Goal: Use online tool/utility: Utilize a website feature to perform a specific function

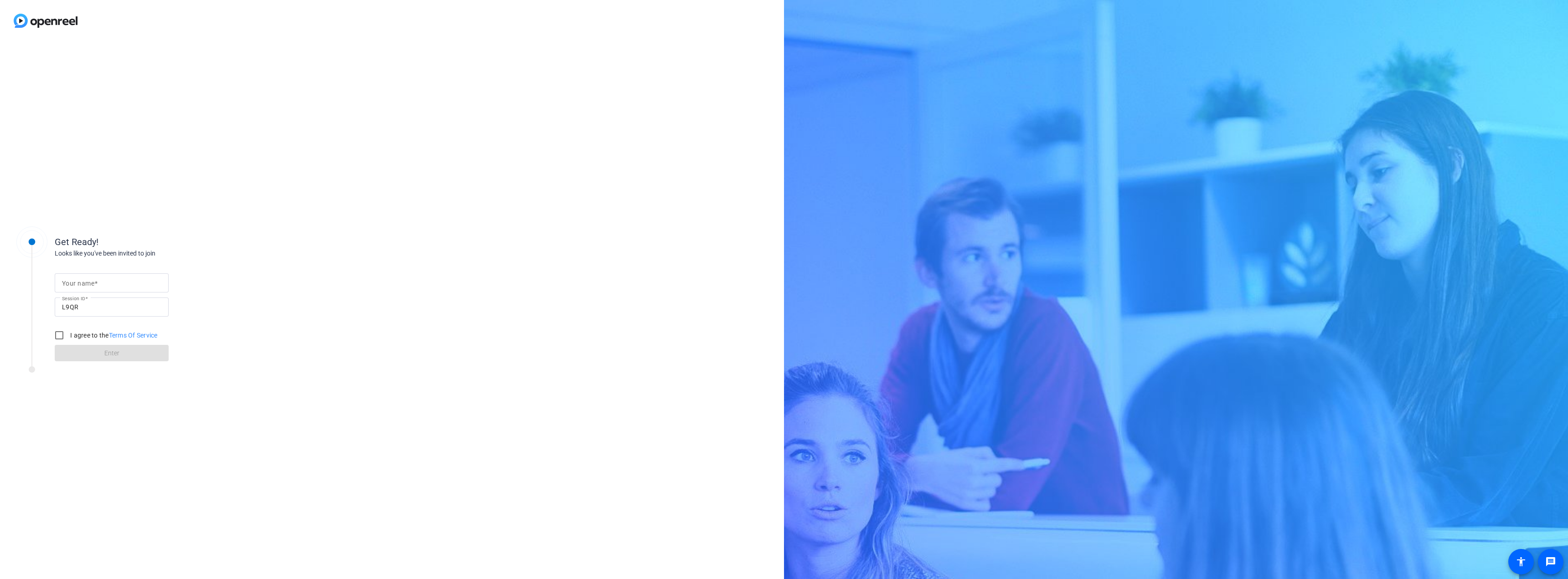
click at [97, 281] on span at bounding box center [95, 283] width 3 height 7
click at [97, 281] on input "Your name" at bounding box center [112, 283] width 99 height 11
type input "[PERSON_NAME]"
click at [59, 334] on input "I agree to the Terms Of Service" at bounding box center [59, 335] width 18 height 18
checkbox input "true"
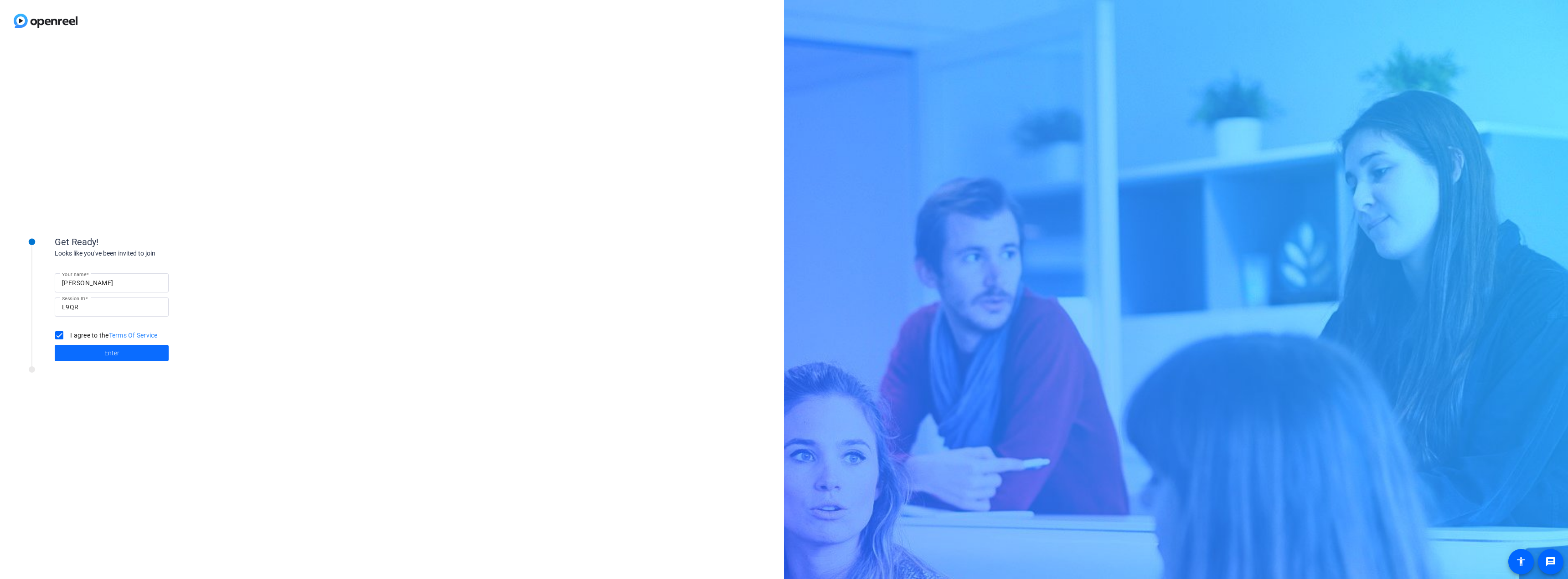
click at [110, 354] on span "Enter" at bounding box center [112, 354] width 15 height 10
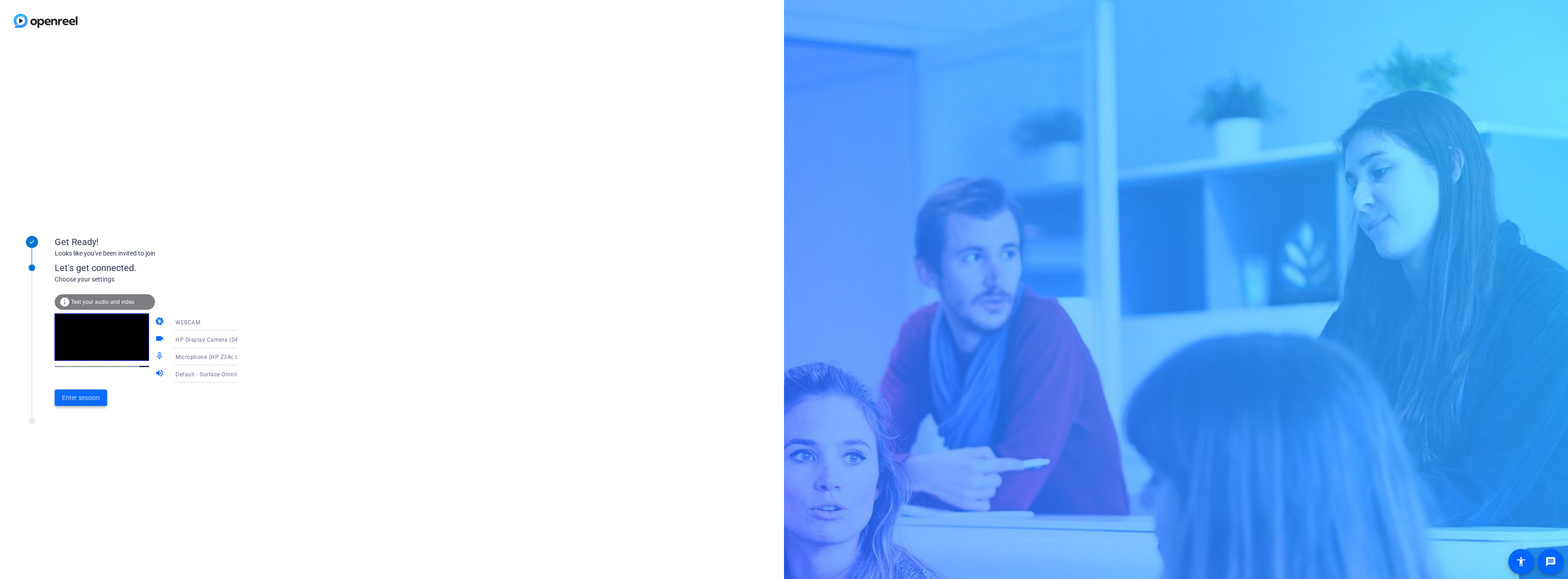
click at [89, 397] on span "Enter session" at bounding box center [81, 398] width 38 height 10
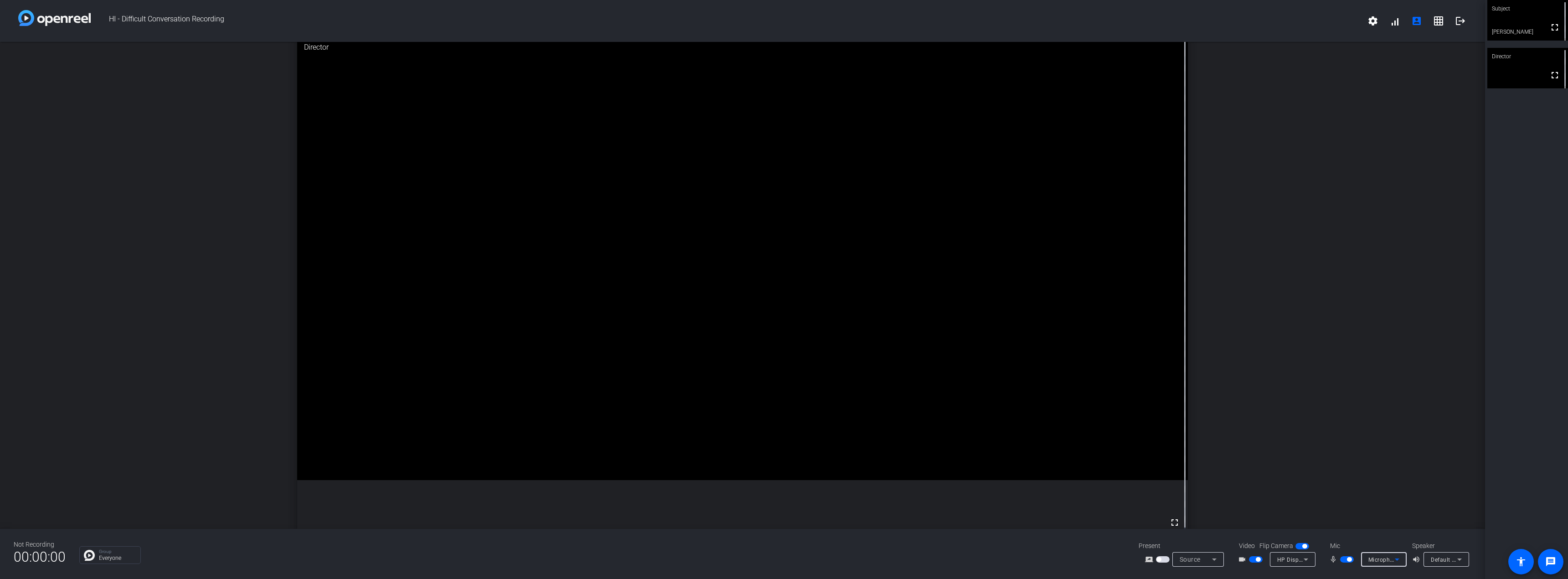
click at [1383, 563] on div "Microphone (HP Z34c G3 USB Audio)" at bounding box center [1381, 559] width 27 height 12
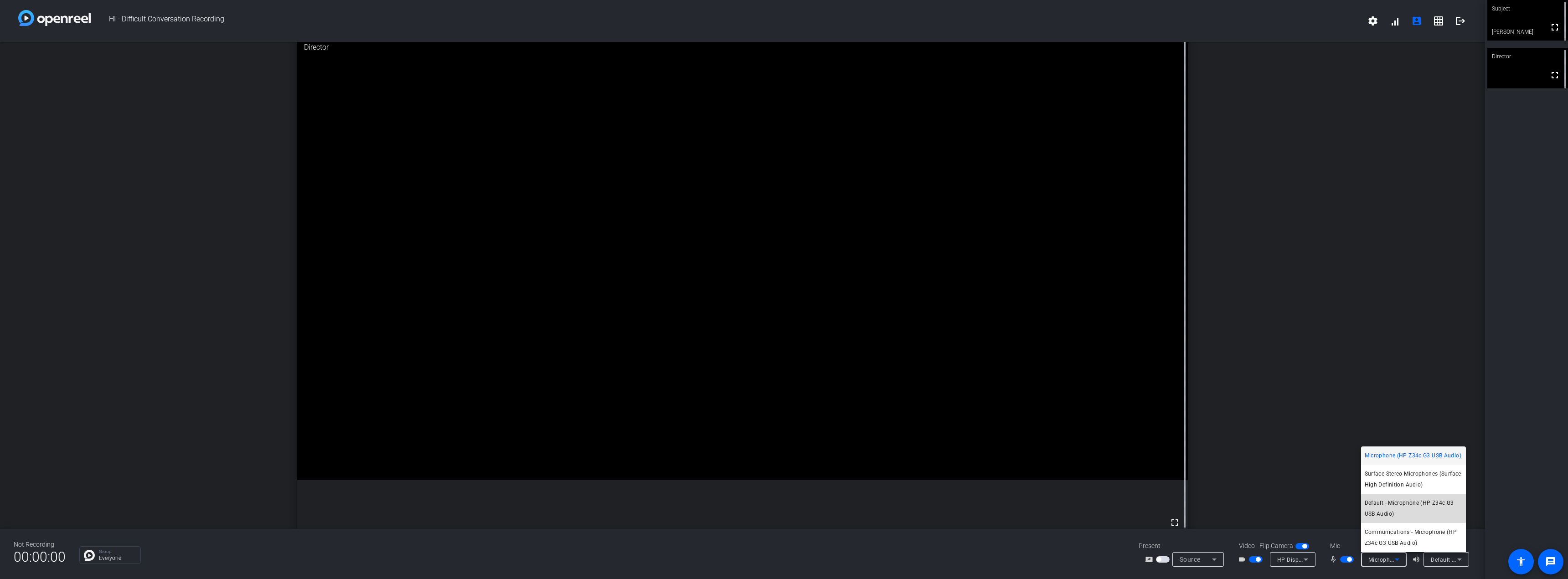
click at [1412, 502] on span "Default - Microphone (HP Z34c G3 USB Audio)" at bounding box center [1413, 508] width 97 height 22
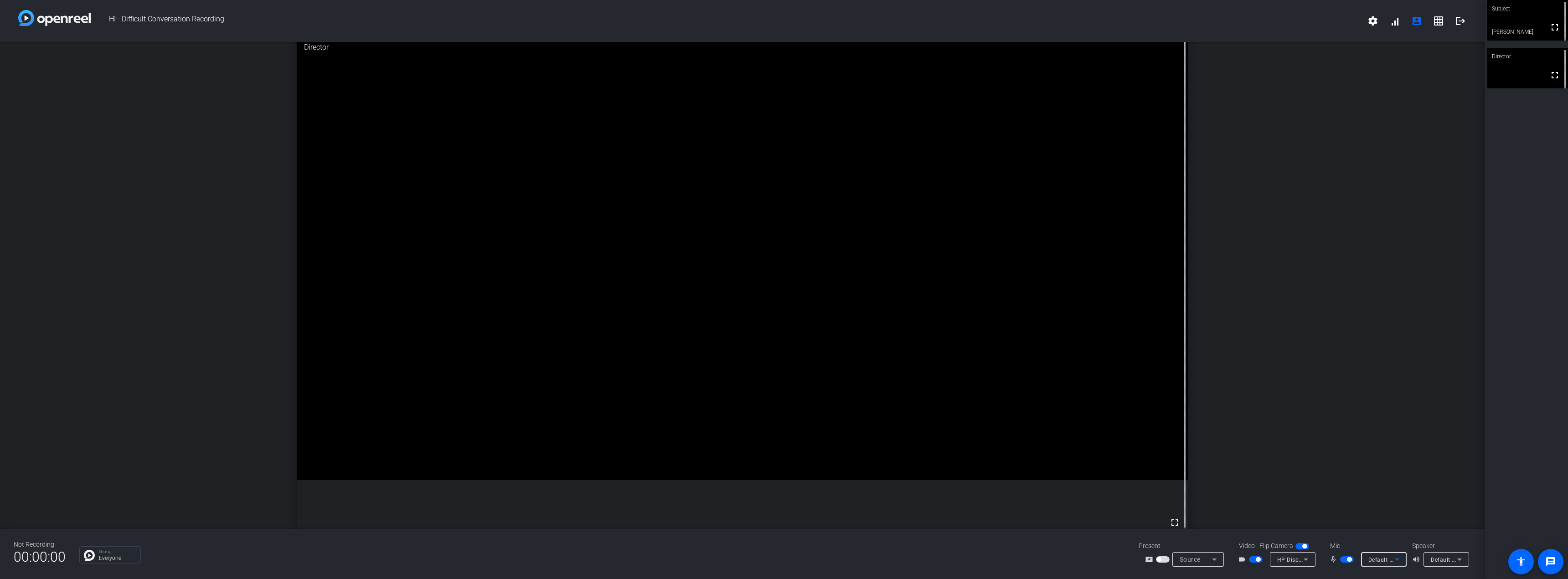
click at [1384, 558] on span "Default - Microphone (HP Z34c G3 USB Audio)" at bounding box center [1430, 559] width 123 height 7
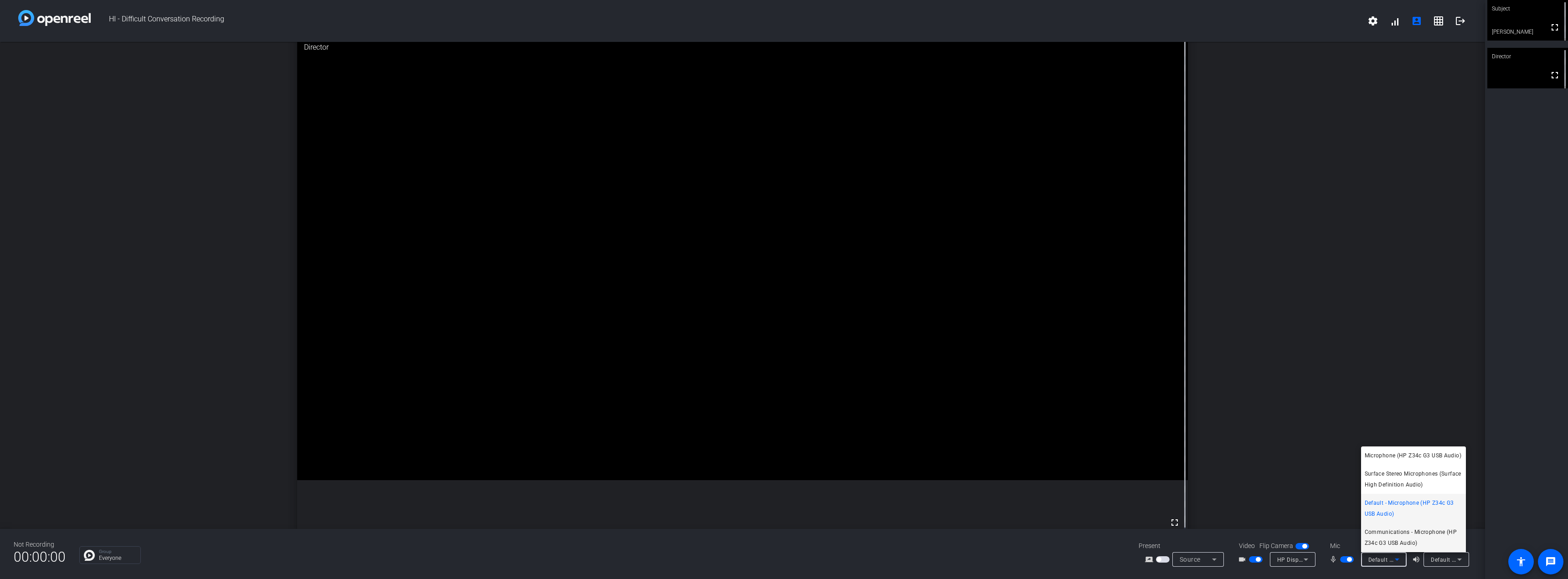
click at [1394, 535] on span "Communications - Microphone (HP Z34c G3 USB Audio)" at bounding box center [1413, 537] width 97 height 22
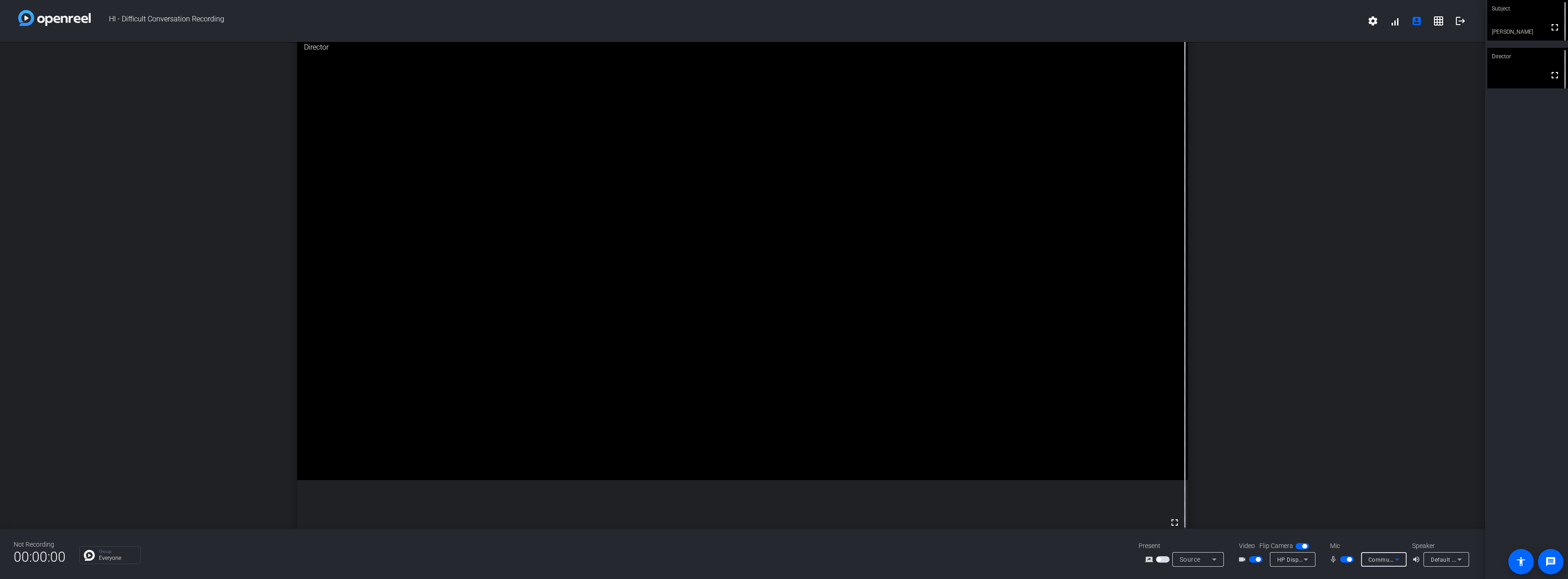
click at [1387, 561] on span "Communications - Microphone (HP Z34c G3 USB Audio)" at bounding box center [1443, 559] width 149 height 7
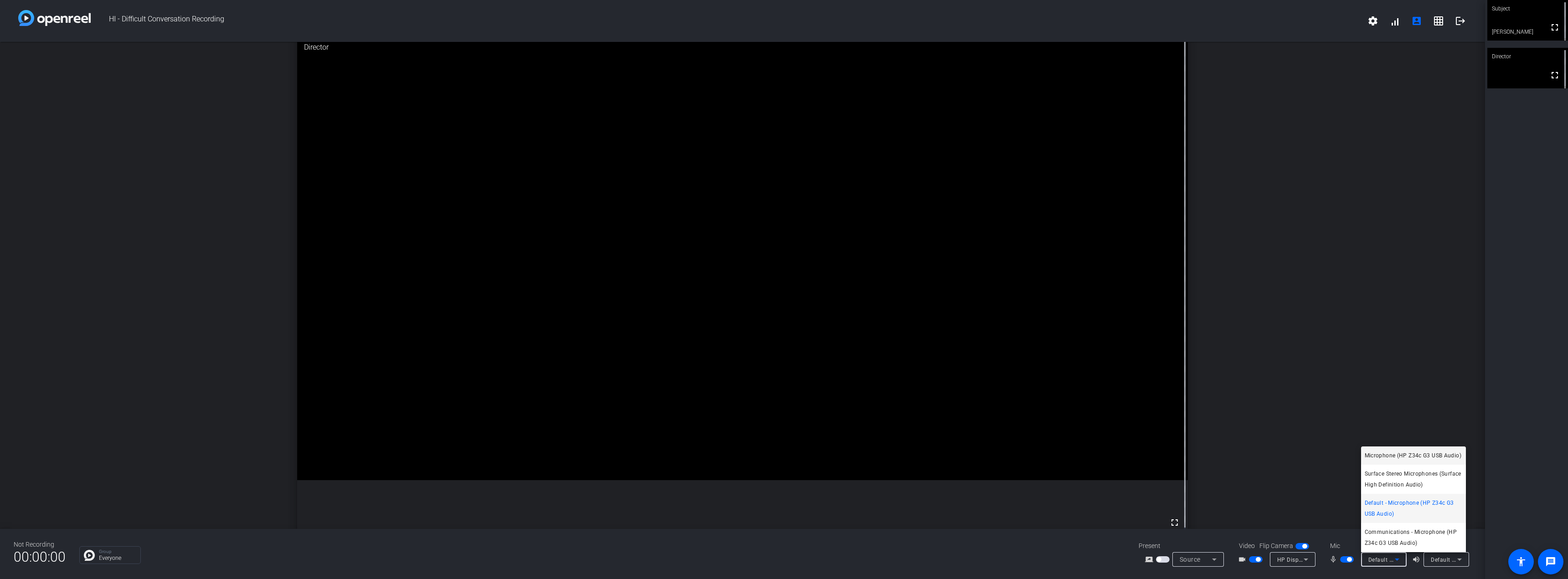
click at [1389, 453] on span "Microphone (HP Z34c G3 USB Audio)" at bounding box center [1413, 456] width 97 height 11
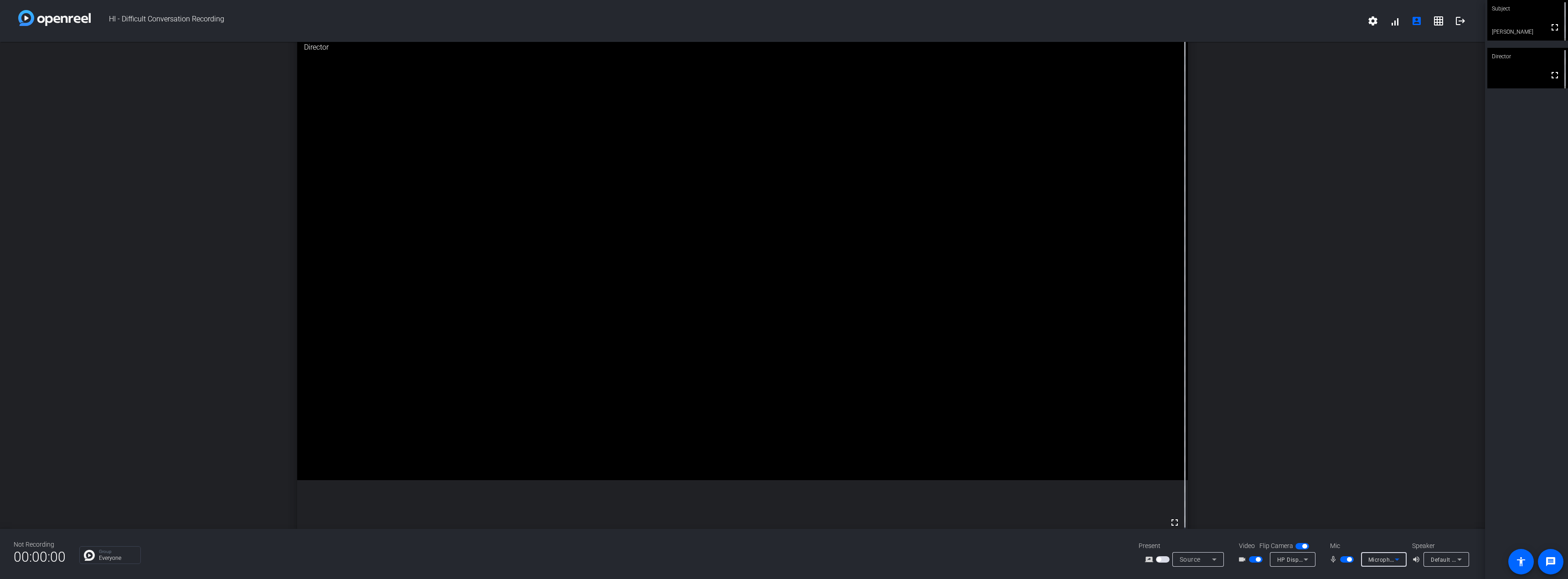
click at [1384, 558] on span "Microphone (HP Z34c G3 USB Audio)" at bounding box center [1417, 559] width 99 height 7
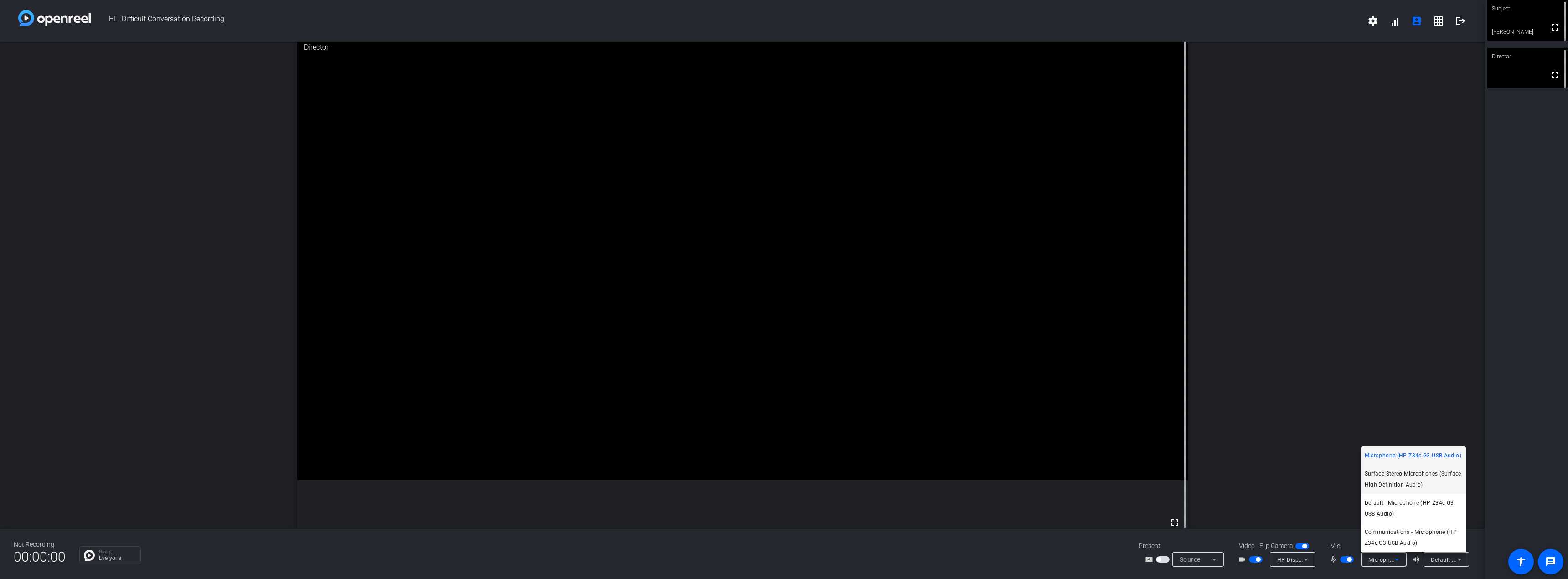
click at [1389, 481] on span "Surface Stereo Microphones (Surface High Definition Audio)" at bounding box center [1413, 480] width 97 height 22
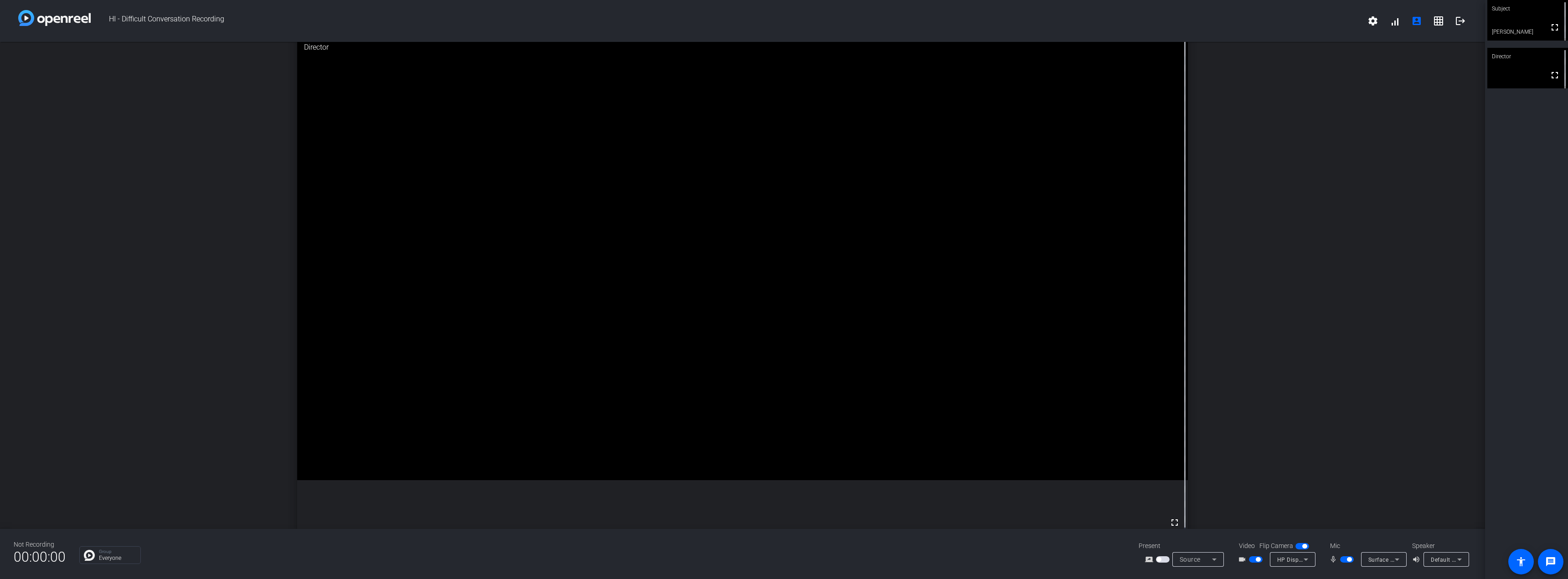
click at [1347, 561] on span "button" at bounding box center [1349, 559] width 5 height 5
click at [1348, 560] on span "button" at bounding box center [1347, 559] width 14 height 6
click at [1384, 559] on span "Surface Stereo Microphones (Surface High Definition Audio)" at bounding box center [1448, 559] width 160 height 7
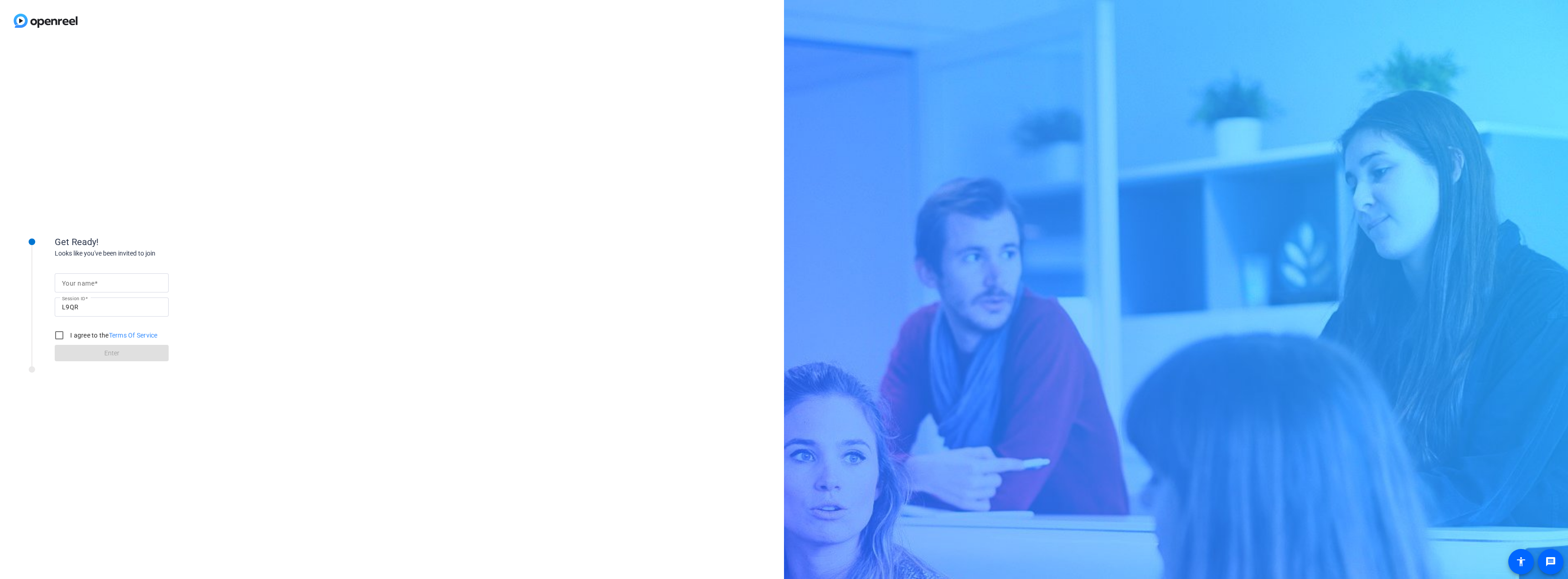
click at [142, 282] on input "Your name" at bounding box center [112, 283] width 99 height 11
type input "[PERSON_NAME]"
drag, startPoint x: 56, startPoint y: 331, endPoint x: 70, endPoint y: 345, distance: 19.8
click at [56, 332] on input "I agree to the Terms Of Service" at bounding box center [59, 335] width 18 height 18
checkbox input "true"
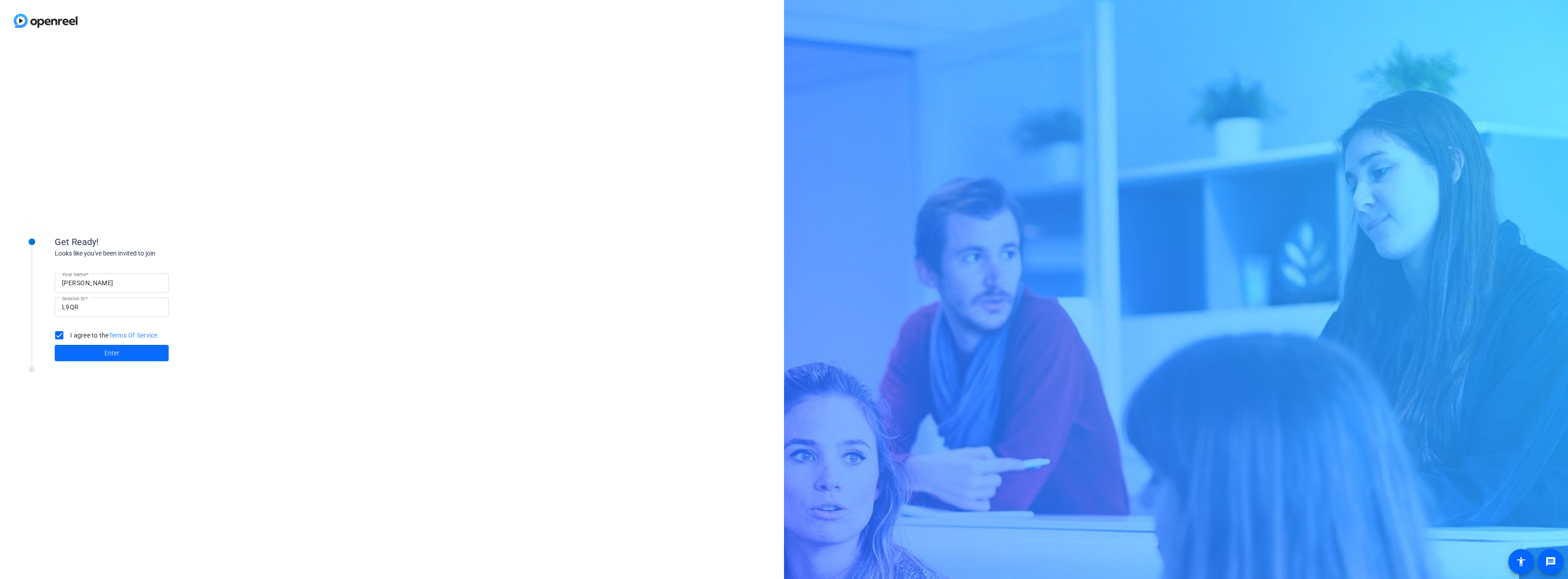
click at [91, 351] on span at bounding box center [111, 353] width 114 height 22
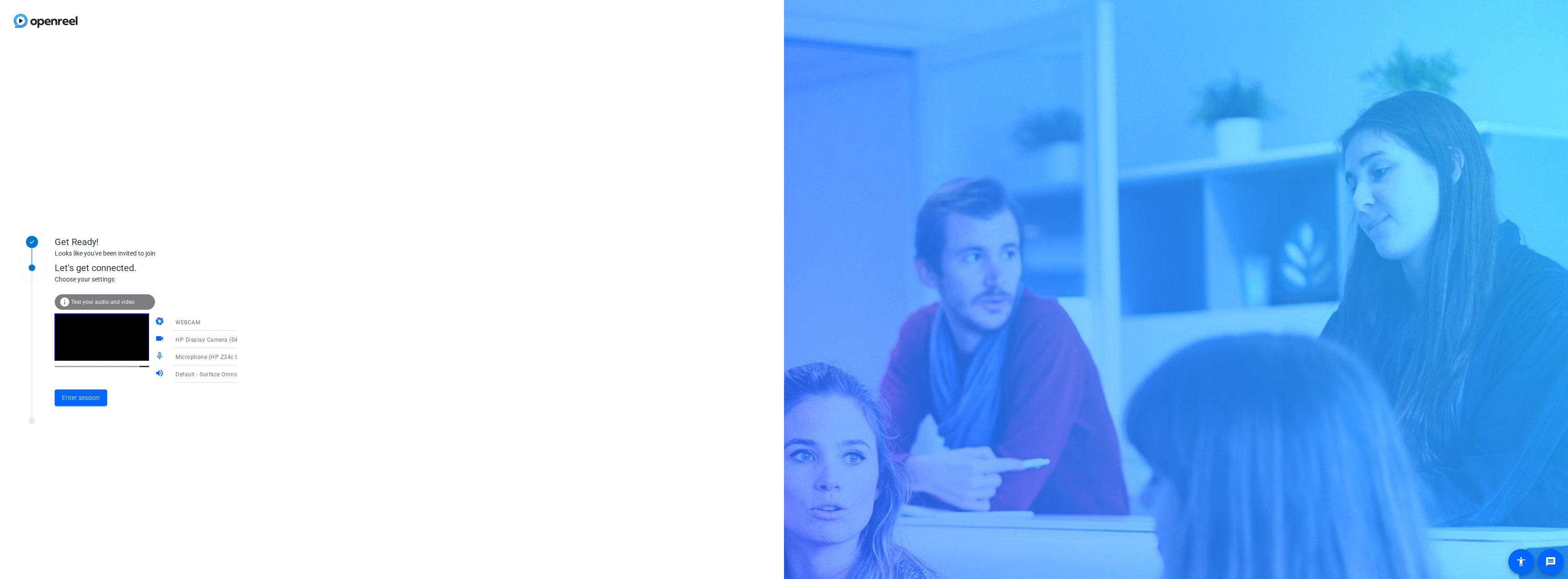
click at [122, 300] on span "Test your audio and video" at bounding box center [102, 302] width 63 height 6
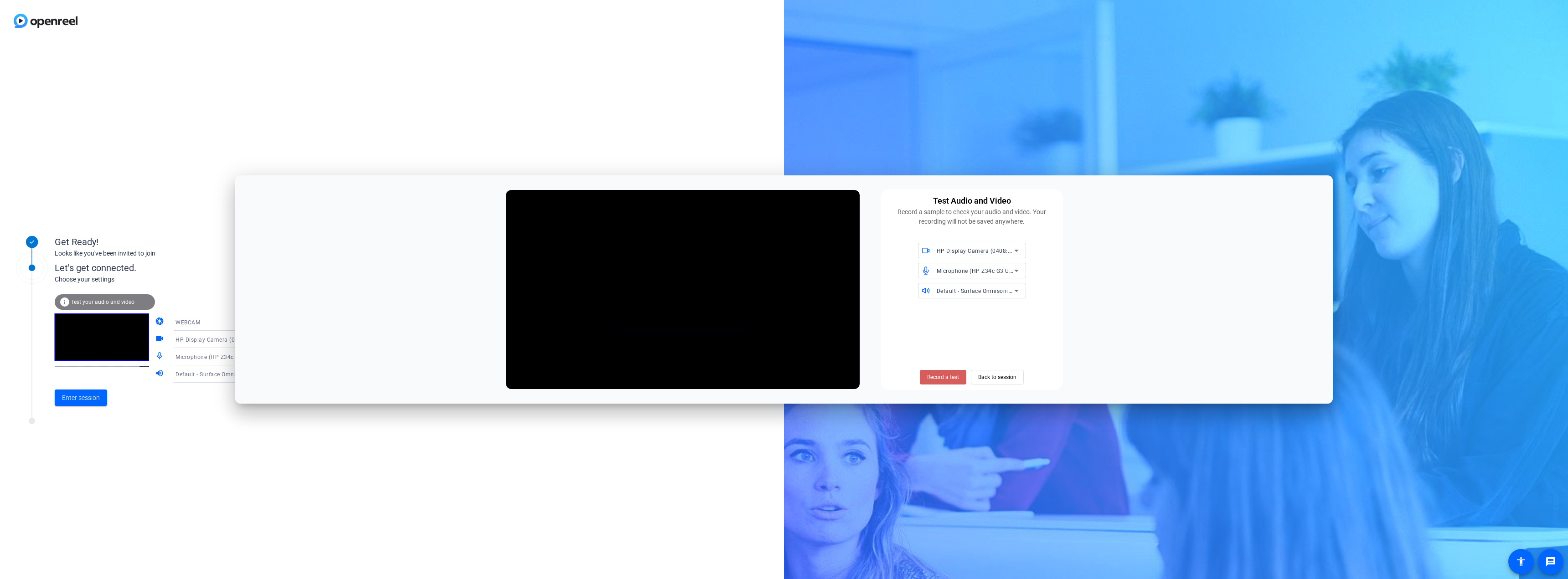
click at [949, 375] on span "Record a test" at bounding box center [942, 377] width 32 height 8
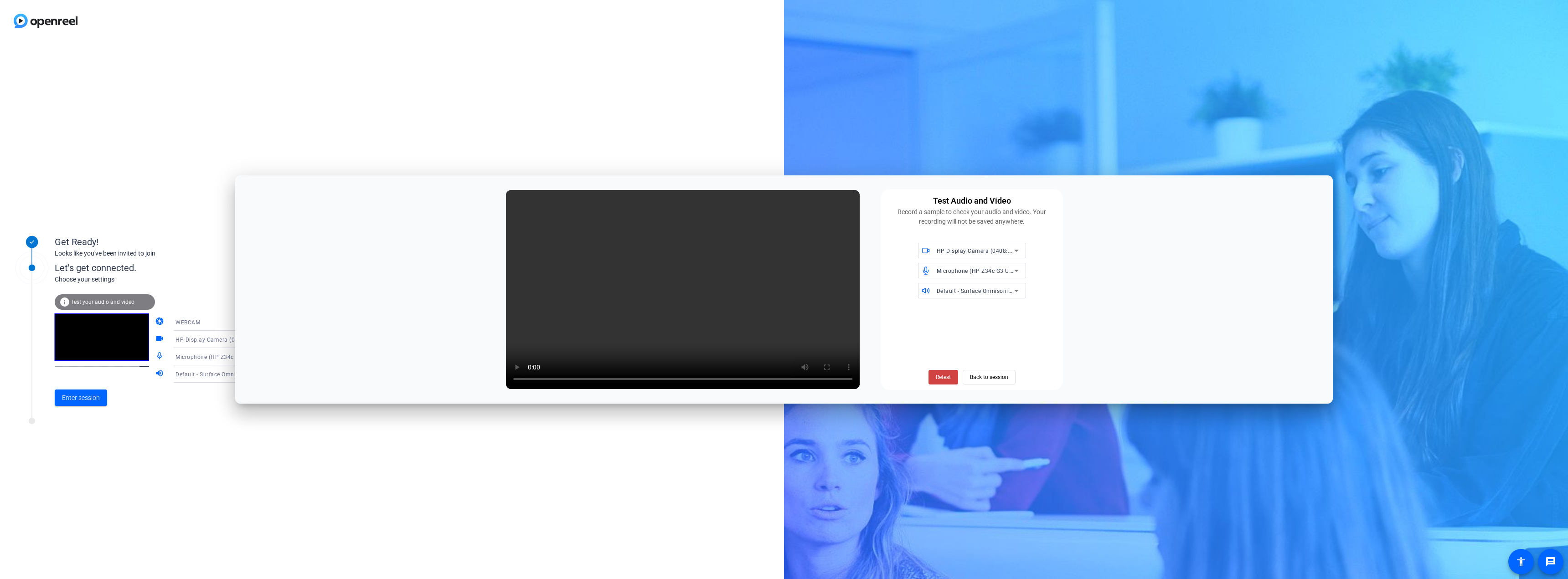
click at [947, 379] on span "Retest" at bounding box center [943, 377] width 15 height 8
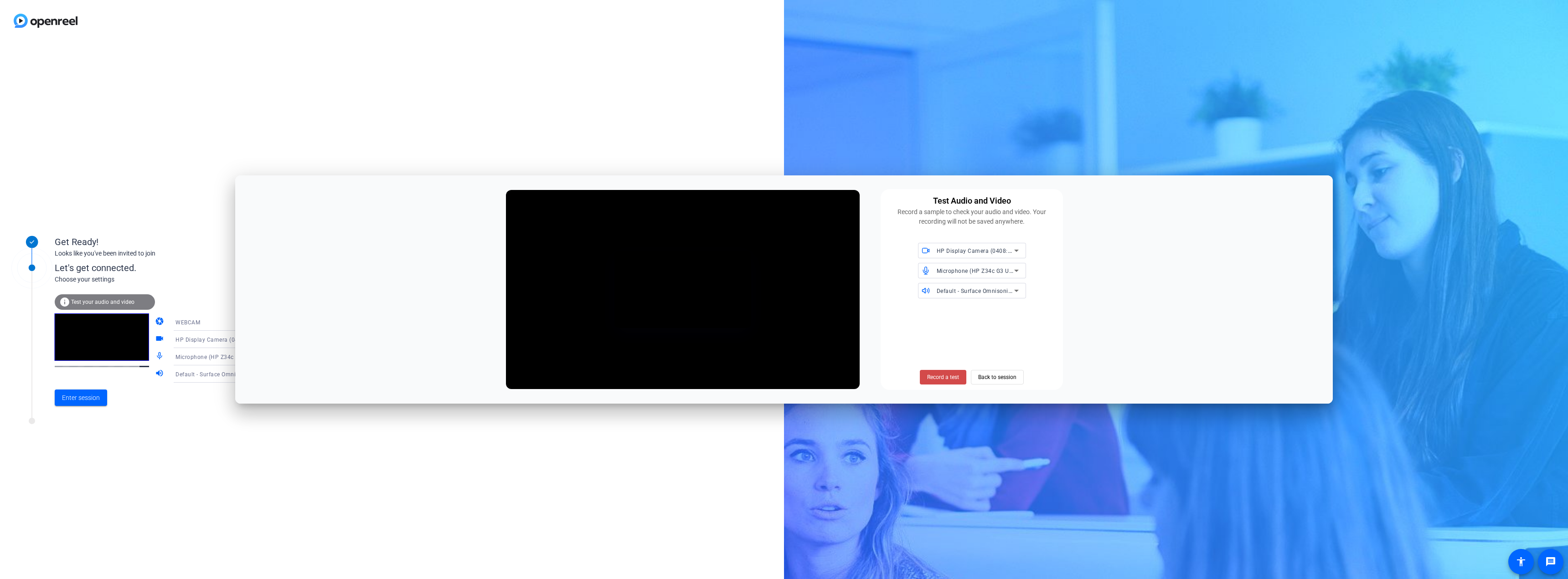
click at [955, 375] on span "Record a test" at bounding box center [942, 377] width 32 height 8
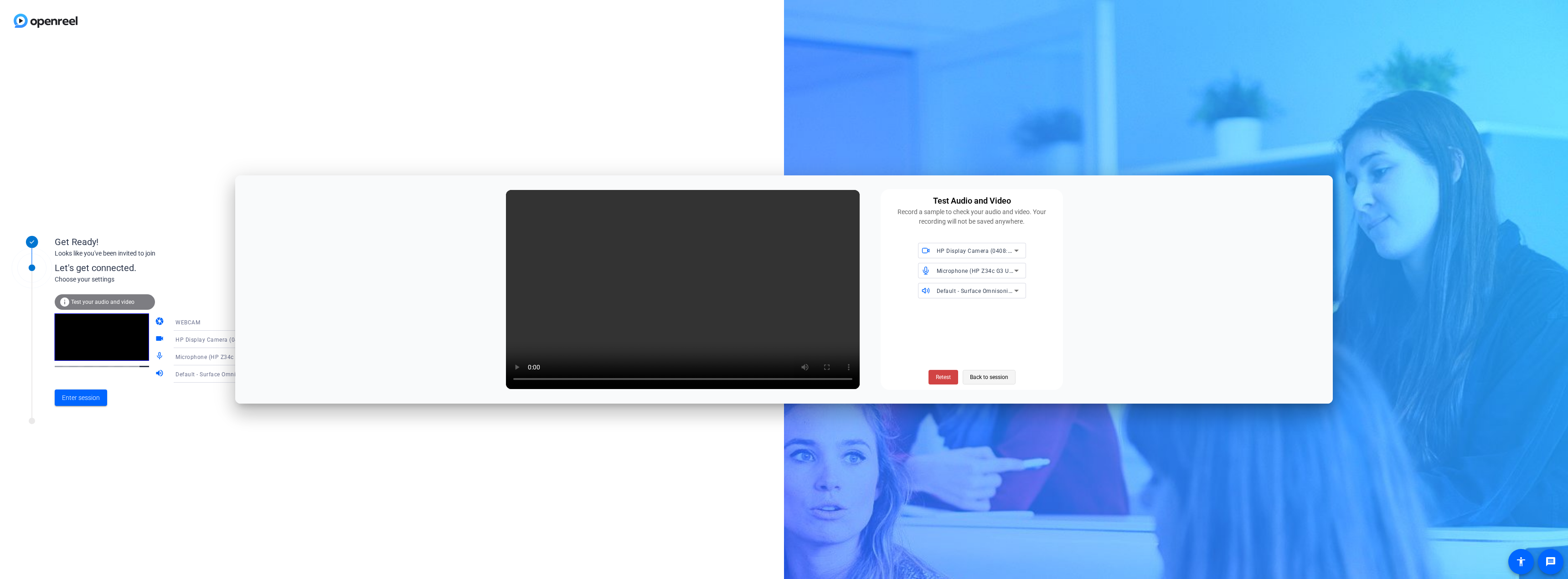
click at [975, 377] on span "Back to session" at bounding box center [989, 377] width 38 height 17
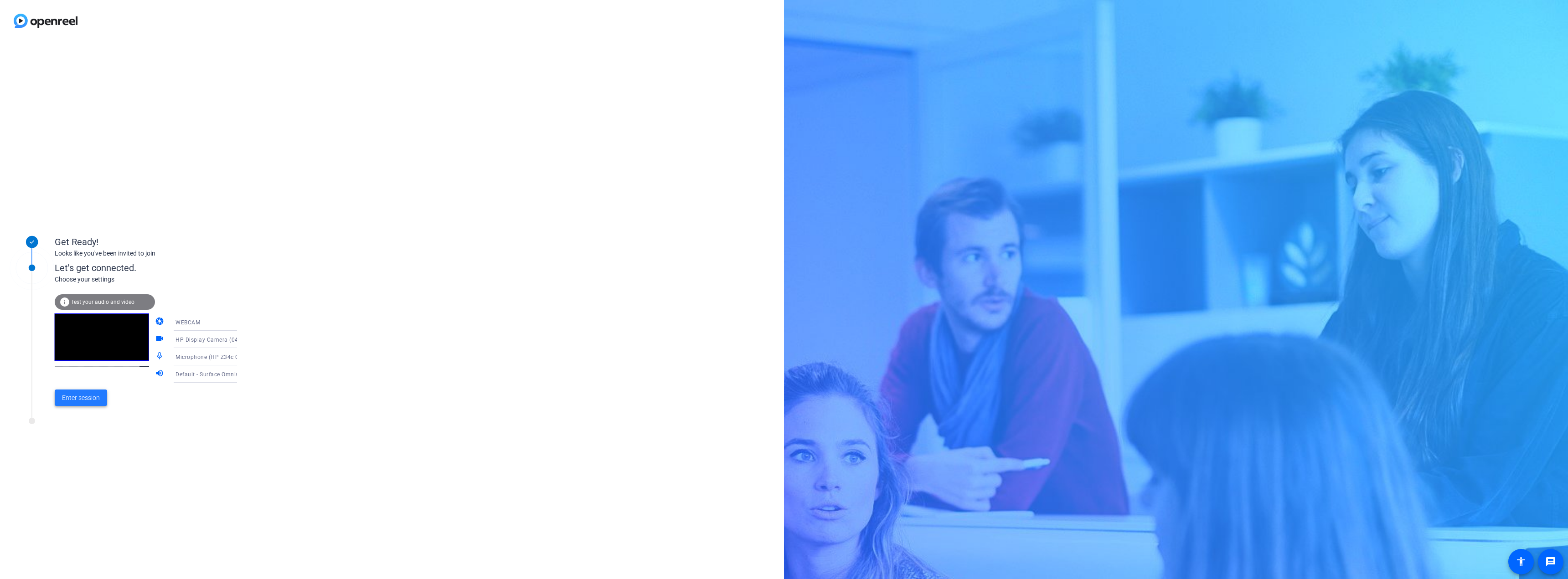
click at [87, 394] on span "Enter session" at bounding box center [81, 398] width 38 height 10
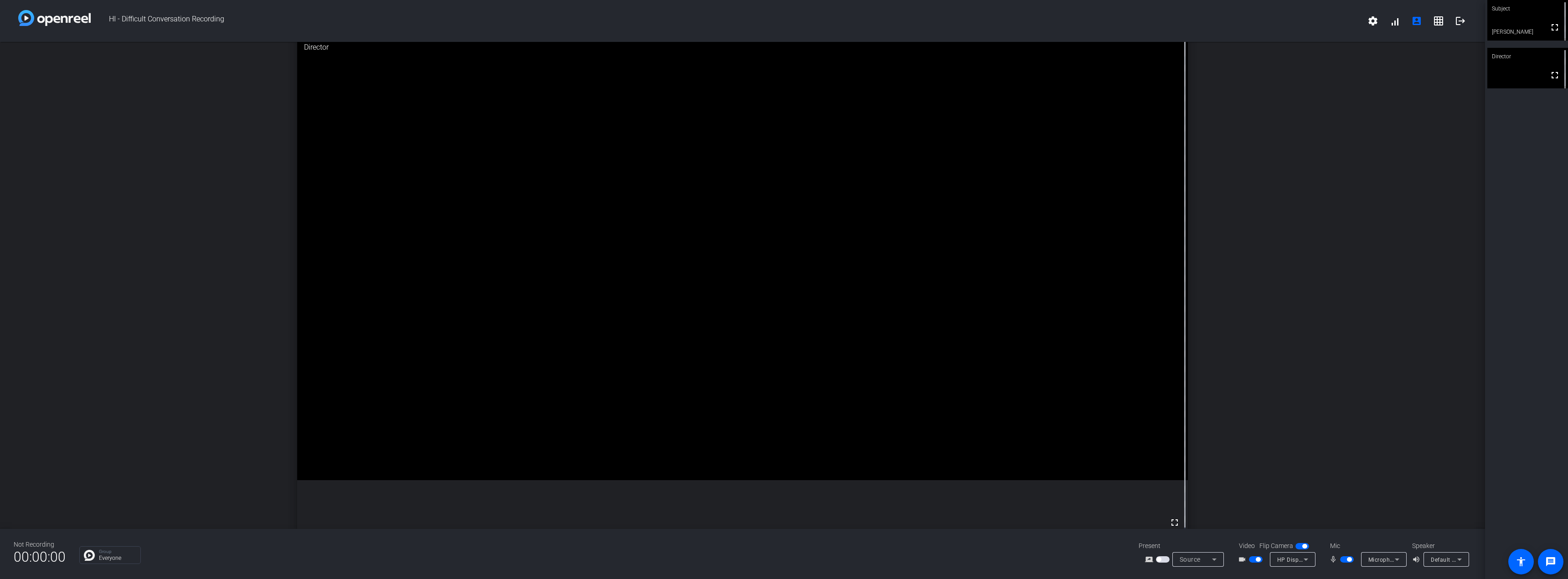
click at [1392, 563] on icon at bounding box center [1397, 559] width 11 height 11
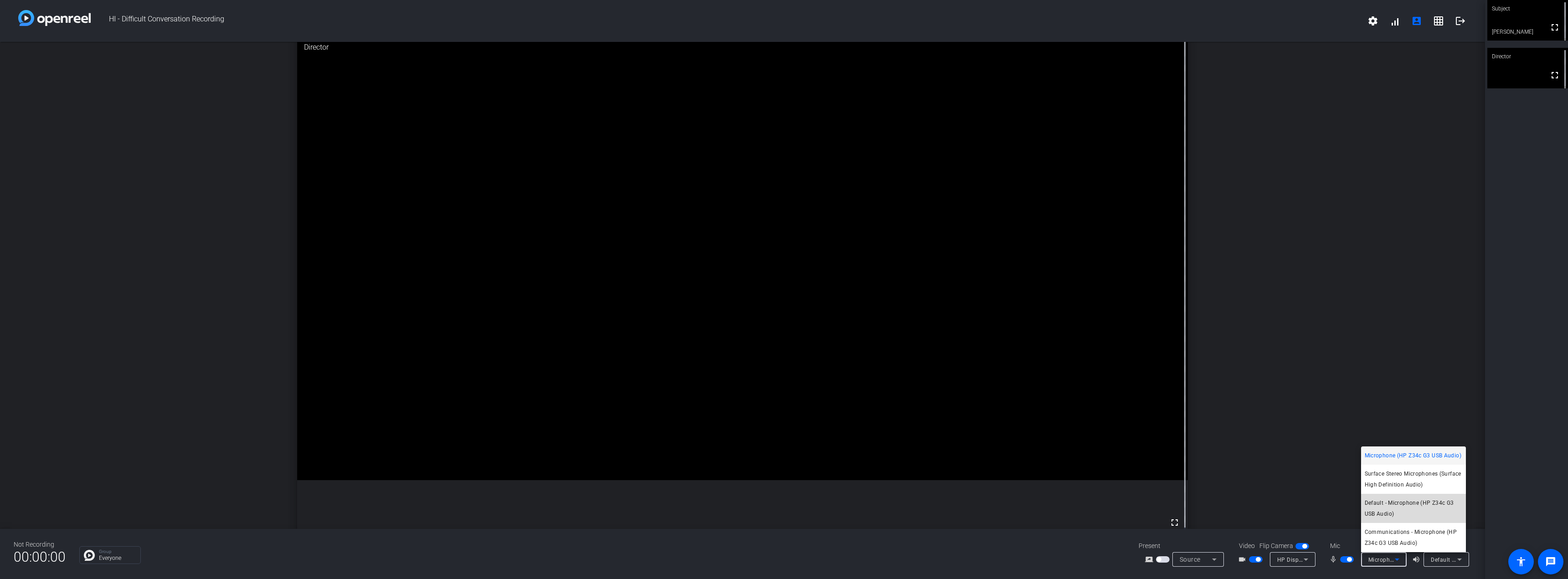
click at [1419, 503] on span "Default - Microphone (HP Z34c G3 USB Audio)" at bounding box center [1413, 508] width 97 height 22
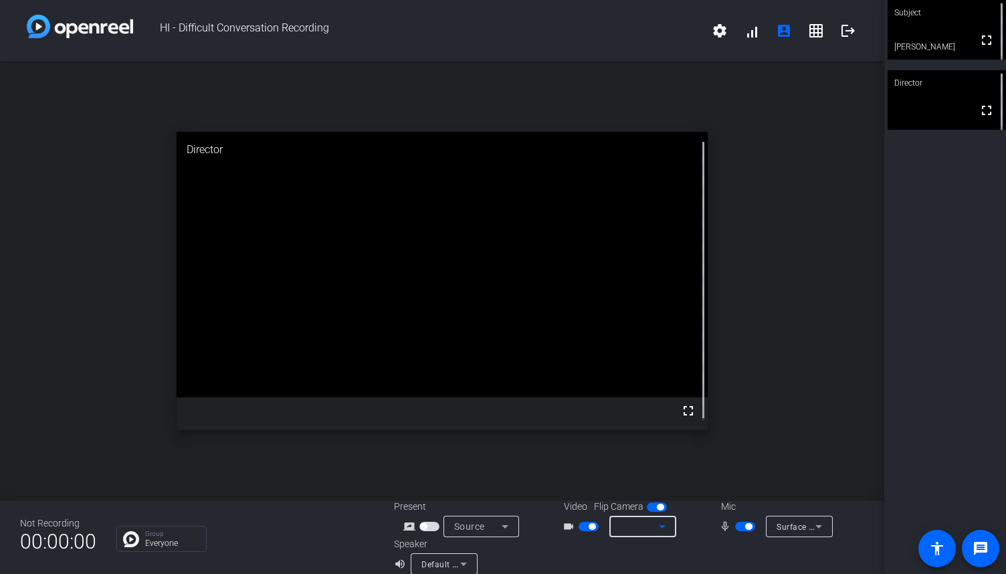
click at [643, 529] on div at bounding box center [639, 526] width 39 height 16
click at [649, 483] on span "Surface Camera Front (045e:0990)" at bounding box center [672, 494] width 123 height 32
